Goal: Task Accomplishment & Management: Use online tool/utility

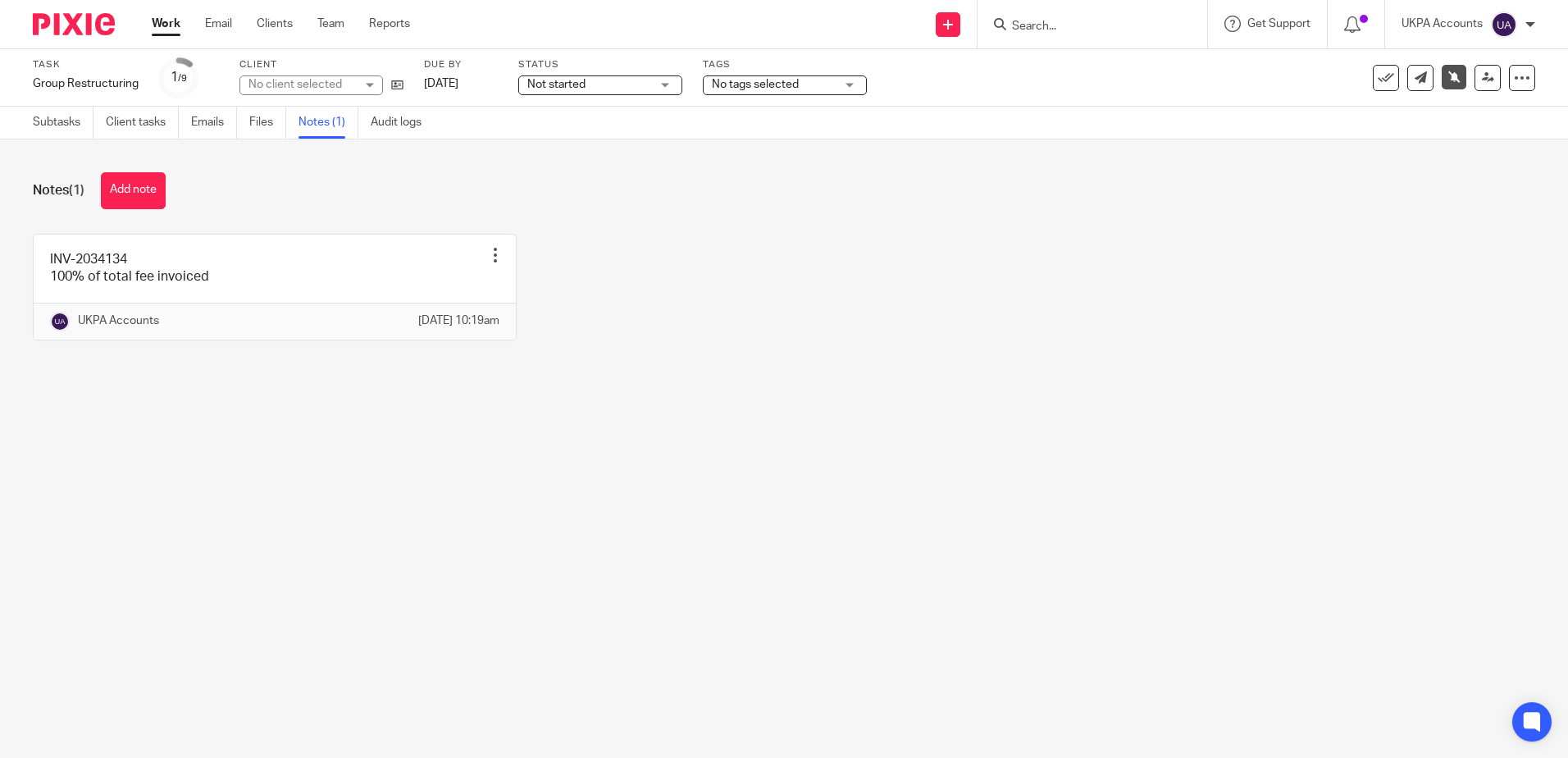
click at [1058, 511] on main "Task Group Restructuring Save Group Restructuring 1 /9 Client No client selecte…" at bounding box center [784, 379] width 1568 height 758
drag, startPoint x: 1045, startPoint y: 392, endPoint x: 1022, endPoint y: 438, distance: 51.4
click at [1044, 392] on div "Notes (1) Add note INV-2034134 100% of total fee invoiced Edit note Delete note…" at bounding box center [784, 268] width 1568 height 258
drag, startPoint x: 734, startPoint y: 437, endPoint x: 745, endPoint y: 445, distance: 13.6
click at [735, 439] on main "Task Group Restructuring Save Group Restructuring 1 /9 Client [PERSON_NAME] & […" at bounding box center [784, 379] width 1568 height 758
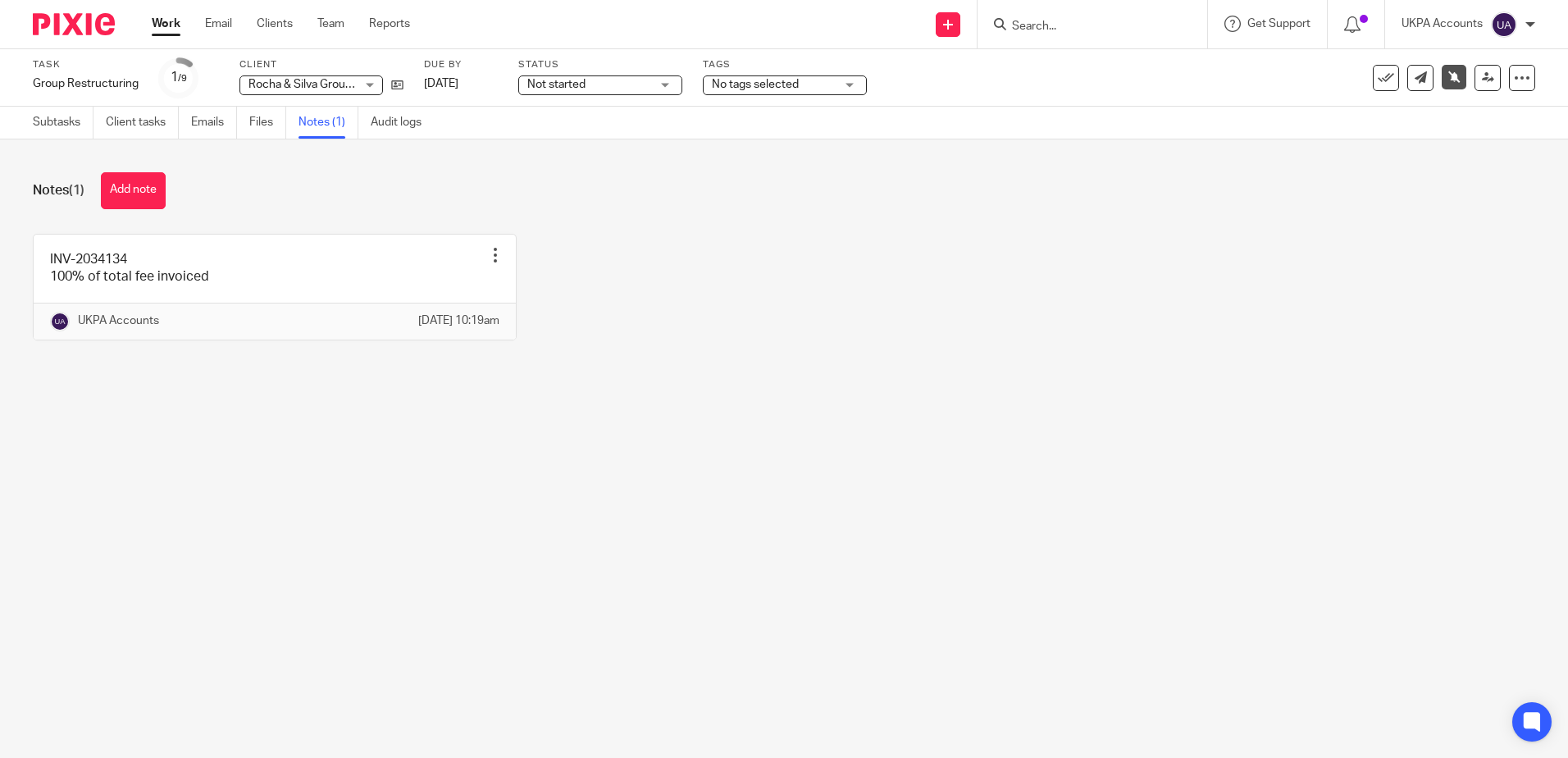
click at [836, 398] on div "Notes (1) Add note INV-2034134 100% of total fee invoiced Edit note Delete note…" at bounding box center [784, 268] width 1568 height 258
click at [1005, 398] on div "Notes (1) Add note INV-2034134 100% of total fee invoiced Edit note Delete note…" at bounding box center [784, 268] width 1568 height 258
drag, startPoint x: 999, startPoint y: 470, endPoint x: 1041, endPoint y: 449, distance: 47.0
click at [999, 470] on main "Task Group Restructuring Save Group Restructuring 1 /9 Client [PERSON_NAME] & […" at bounding box center [784, 379] width 1568 height 758
